Goal: Task Accomplishment & Management: Manage account settings

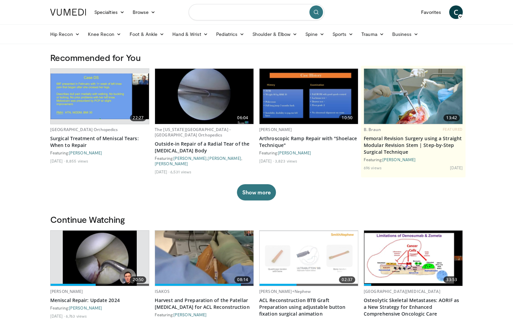
click at [231, 18] on input "Search topics, interventions" at bounding box center [256, 12] width 136 height 16
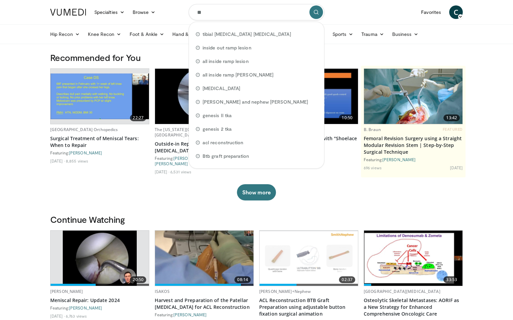
type input "*"
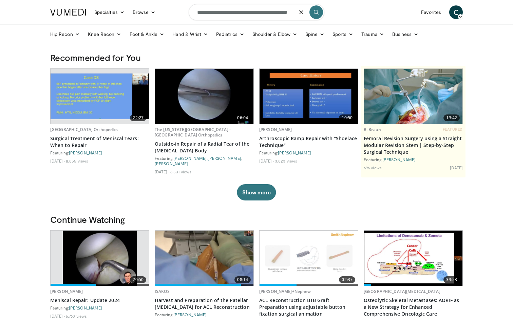
scroll to position [0, 5]
type input "**********"
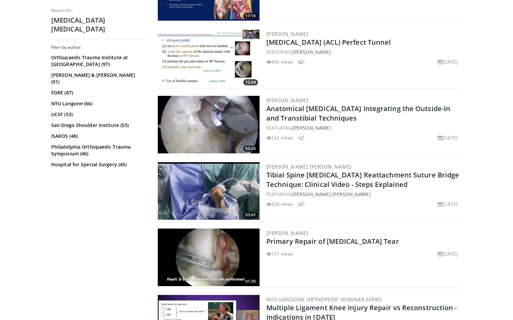
scroll to position [315, 0]
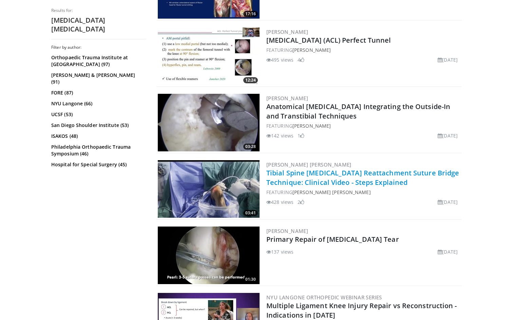
click at [346, 180] on link "Tibial Spine [MEDICAL_DATA] Reattachment Suture Bridge Technique: Clinical Vide…" at bounding box center [362, 177] width 193 height 19
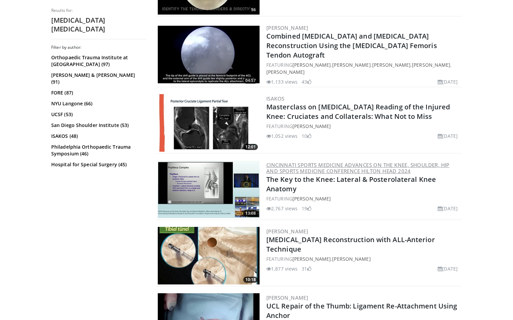
scroll to position [1050, 0]
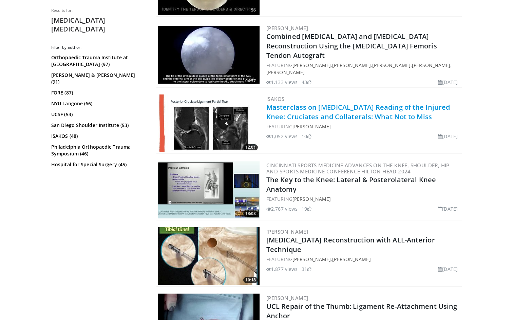
click at [314, 107] on link "Masterclass on MRI Reading of the Injured Knee: Cruciates and Collaterals: What…" at bounding box center [357, 112] width 183 height 19
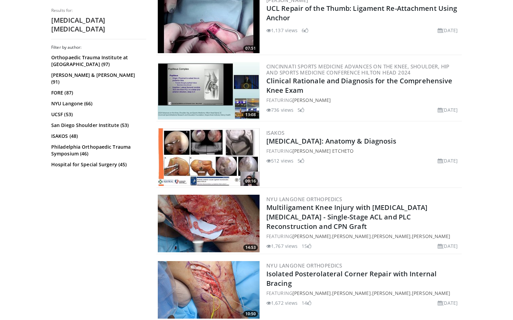
scroll to position [1355, 0]
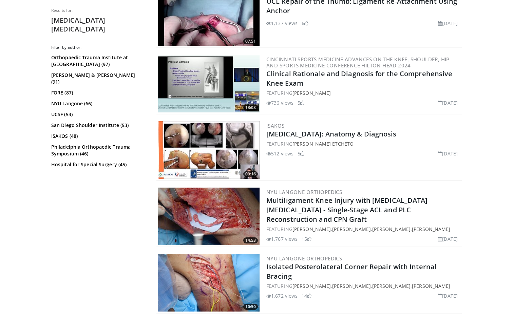
click at [276, 126] on link "ISAKOS" at bounding box center [275, 125] width 18 height 7
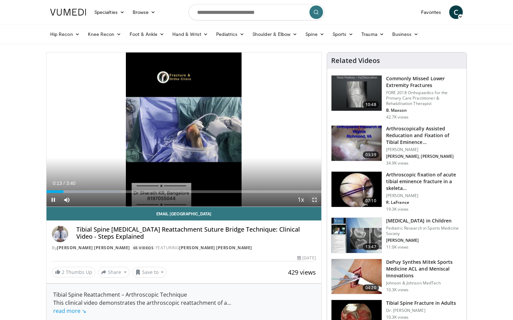
click at [314, 201] on span "Video Player" at bounding box center [314, 200] width 14 height 14
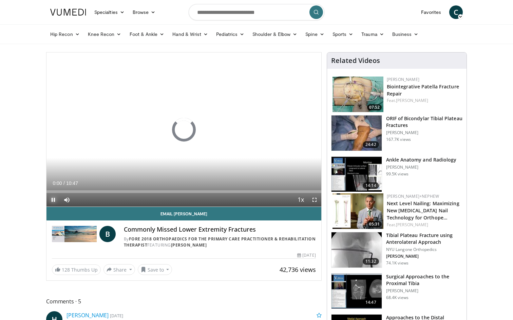
click at [53, 201] on span "Video Player" at bounding box center [53, 200] width 14 height 14
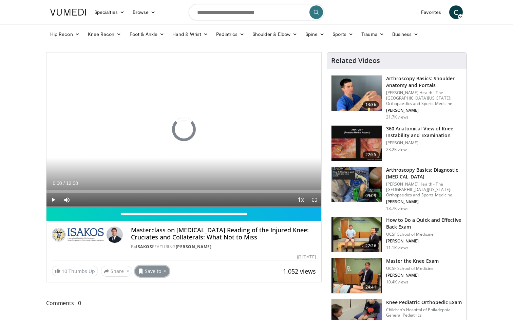
click at [159, 271] on button "Save to" at bounding box center [152, 271] width 35 height 11
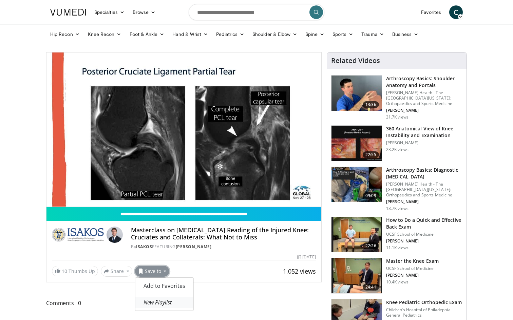
click at [166, 301] on em "New Playlist" at bounding box center [157, 302] width 28 height 7
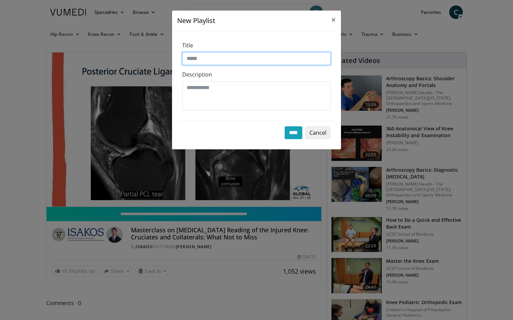
click at [225, 62] on input "Title" at bounding box center [256, 58] width 148 height 13
type input "*"
type input "********"
click at [294, 135] on input "****" at bounding box center [293, 132] width 18 height 13
